Goal: Task Accomplishment & Management: Use online tool/utility

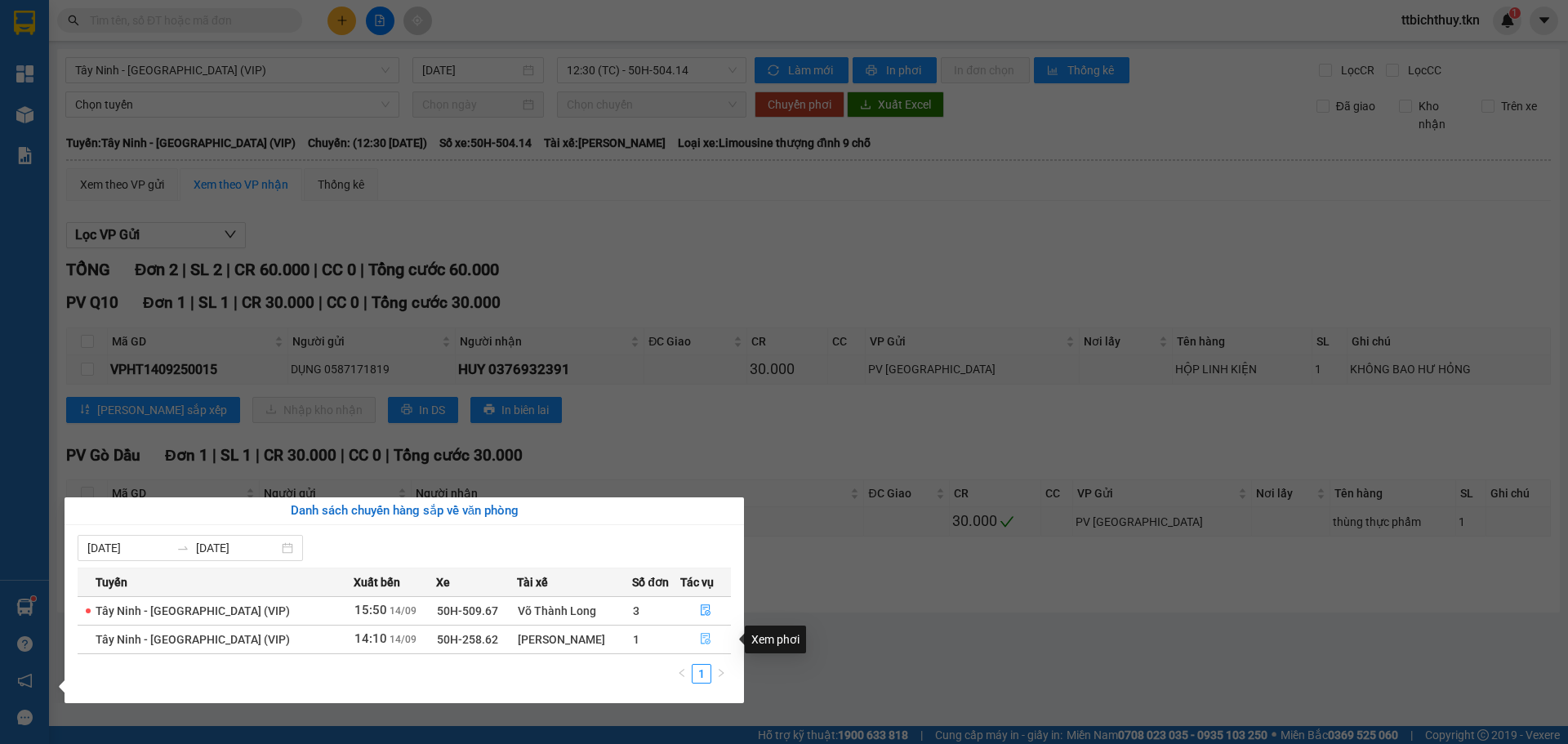
click at [700, 641] on icon "file-done" at bounding box center [706, 639] width 11 height 11
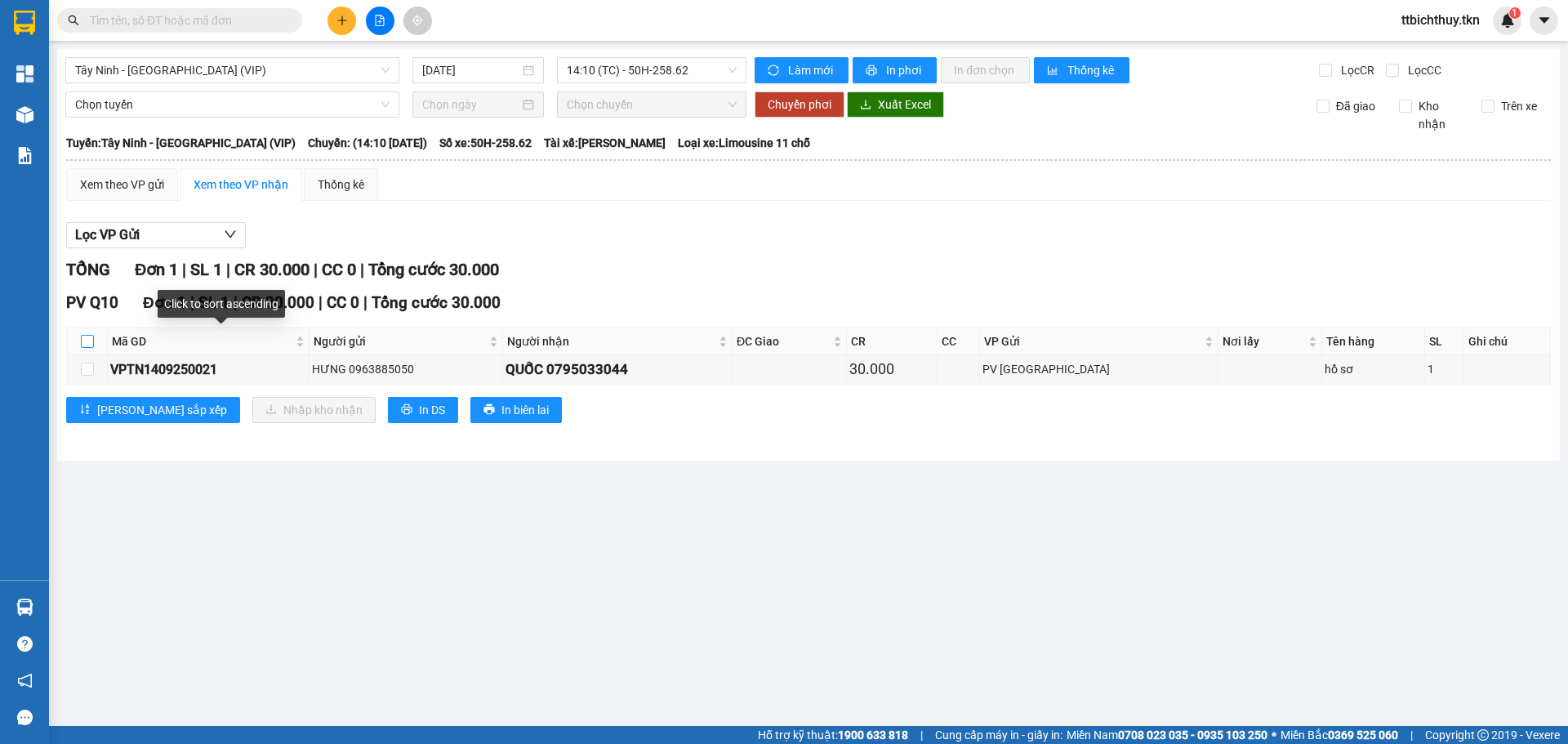
click at [87, 342] on input "checkbox" at bounding box center [87, 342] width 13 height 13
checkbox input "true"
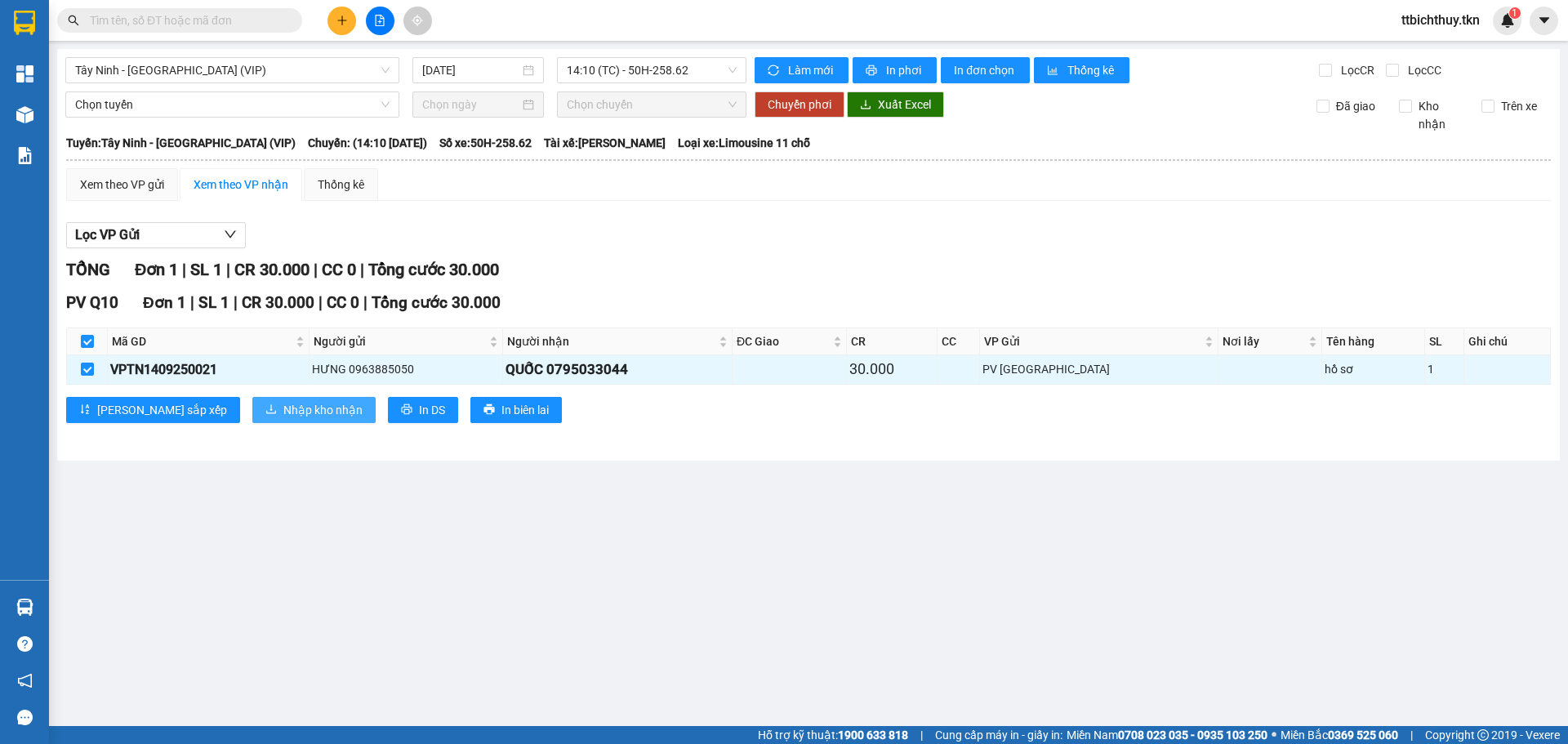
click at [283, 416] on span "Nhập kho nhận" at bounding box center [323, 411] width 79 height 18
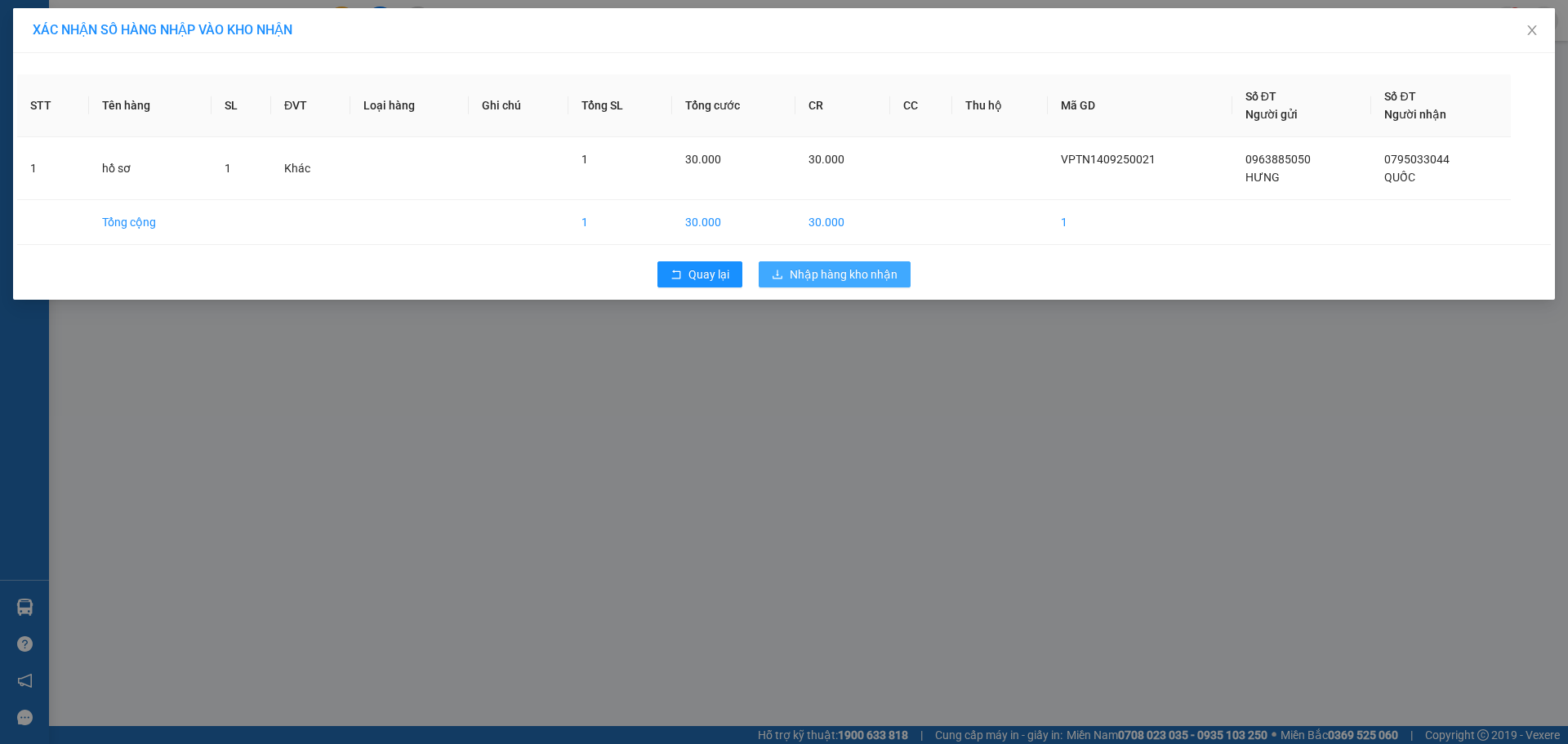
click at [831, 284] on button "Nhập hàng kho nhận" at bounding box center [834, 274] width 152 height 26
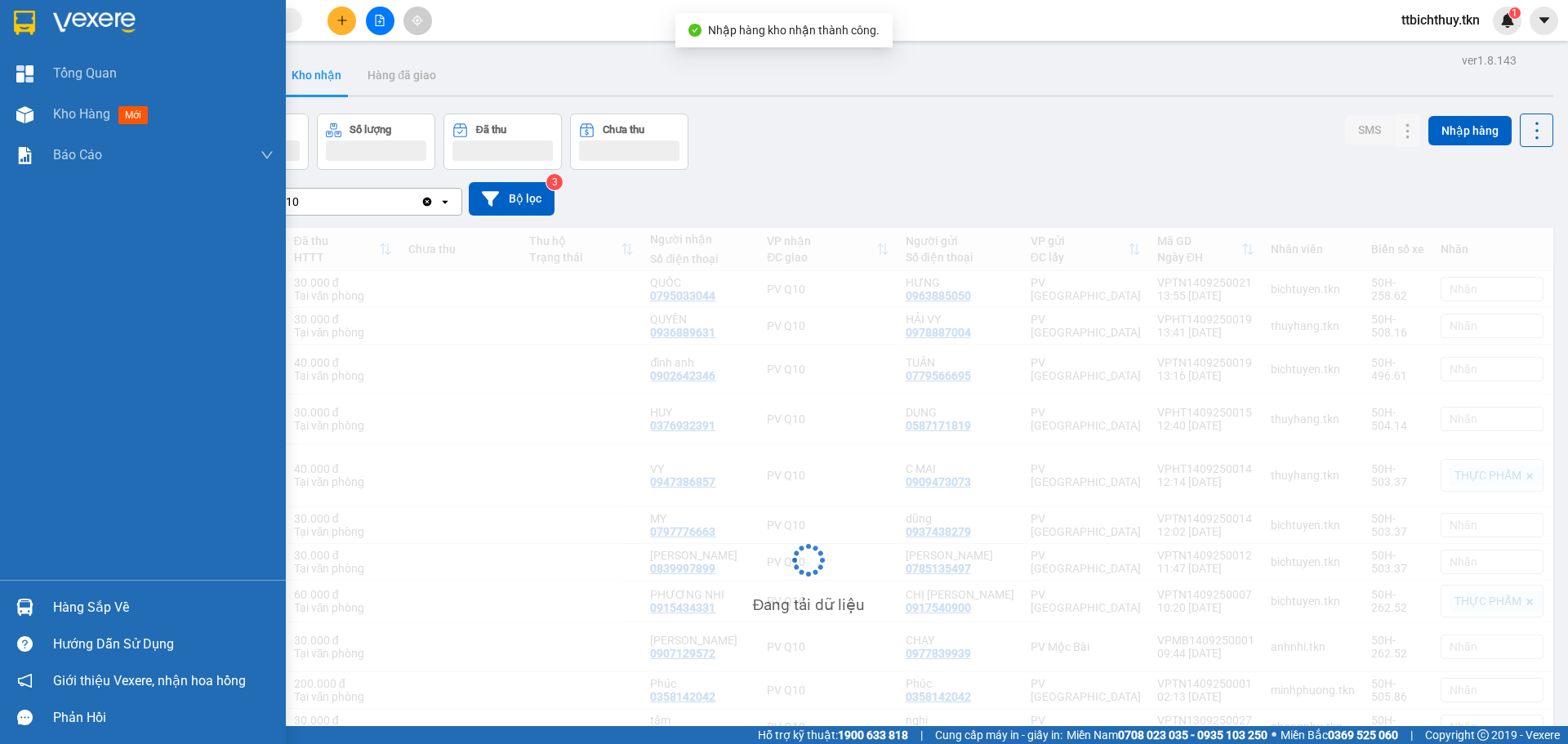
click at [42, 596] on div "Hàng sắp về" at bounding box center [143, 608] width 286 height 37
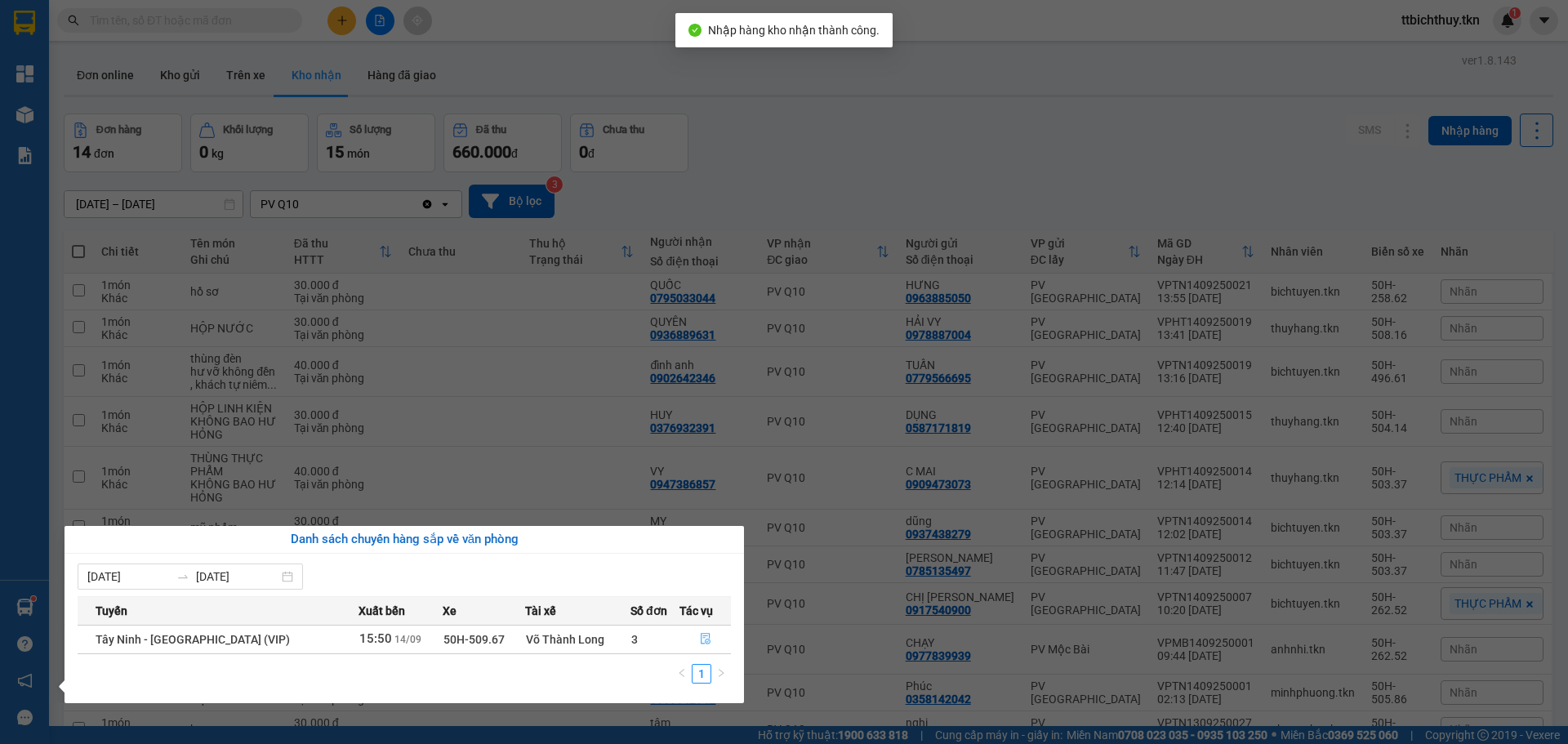
click at [694, 631] on button "button" at bounding box center [705, 640] width 50 height 26
